Goal: Task Accomplishment & Management: Manage account settings

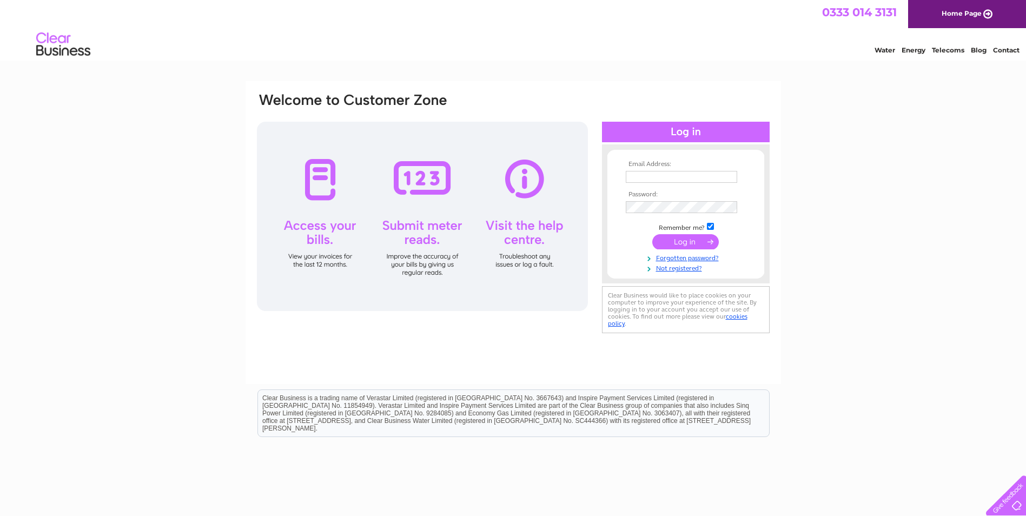
type input "brenda@dalesengineering.co.uk"
click at [670, 240] on input "submit" at bounding box center [685, 241] width 67 height 15
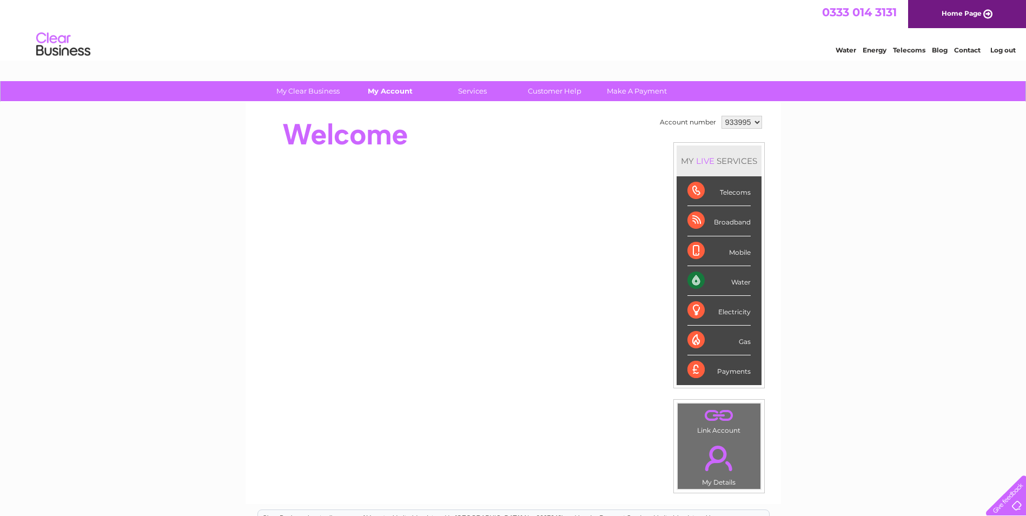
click at [395, 97] on link "My Account" at bounding box center [389, 91] width 89 height 20
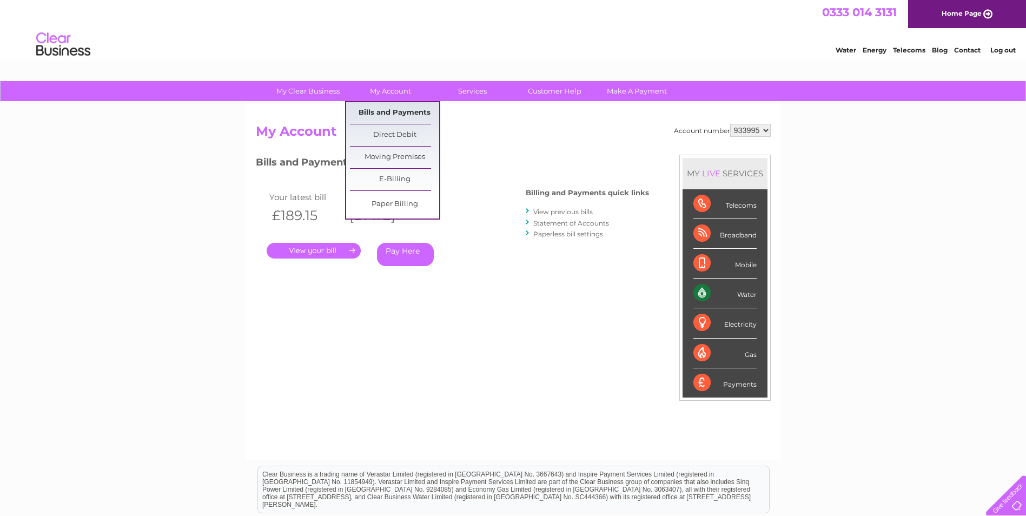
click at [394, 110] on link "Bills and Payments" at bounding box center [394, 113] width 89 height 22
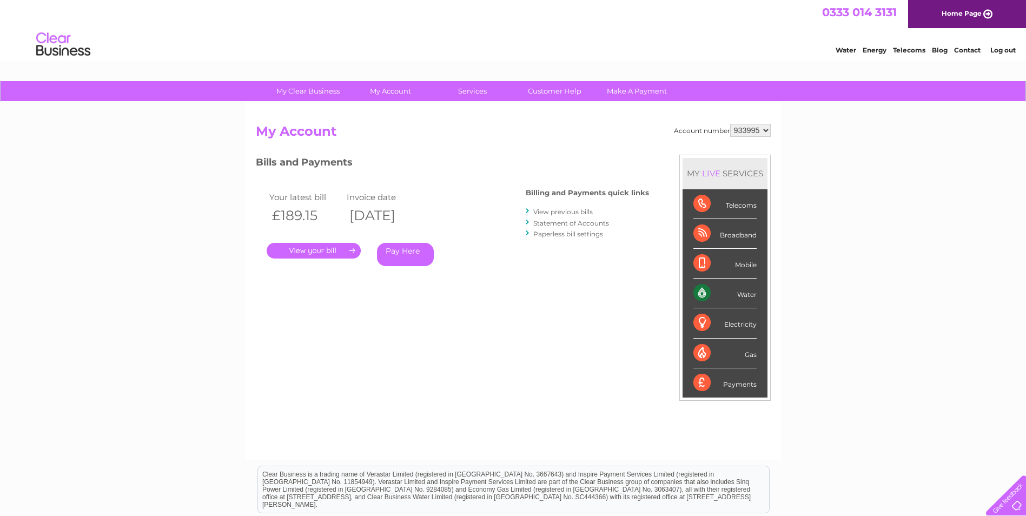
click at [327, 249] on link "." at bounding box center [314, 251] width 94 height 16
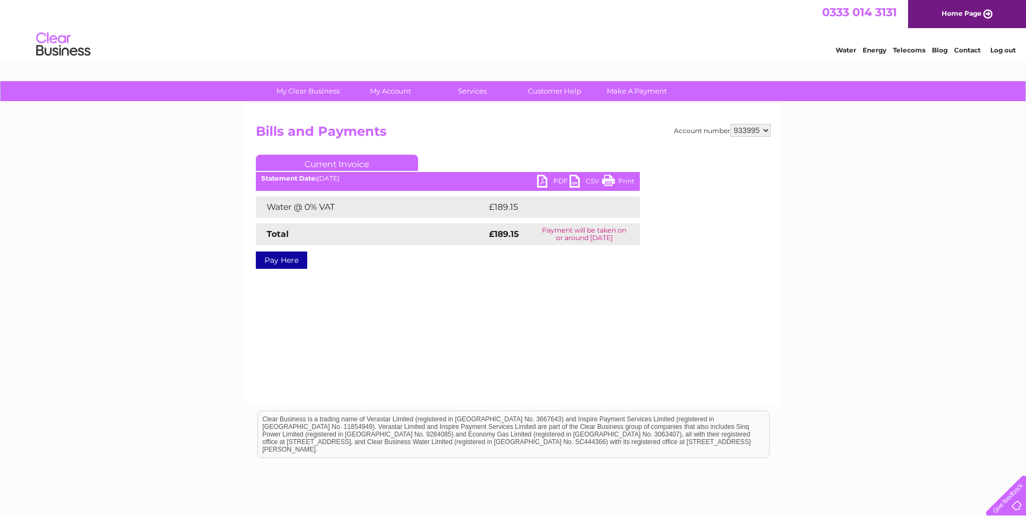
click at [552, 178] on link "PDF" at bounding box center [553, 183] width 32 height 16
